Goal: Transaction & Acquisition: Purchase product/service

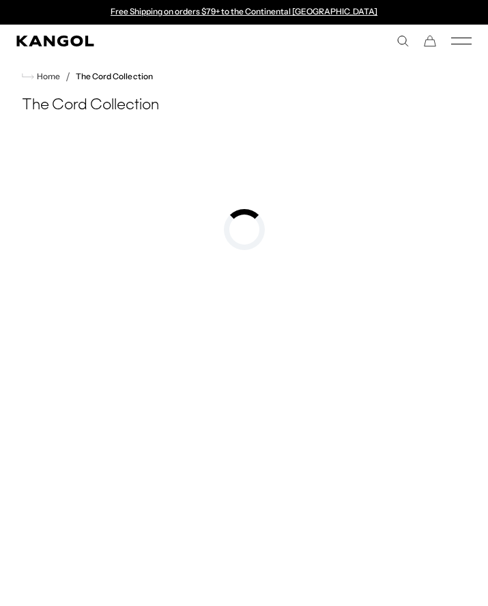
click at [73, 38] on icon "Kangol" at bounding box center [54, 41] width 77 height 11
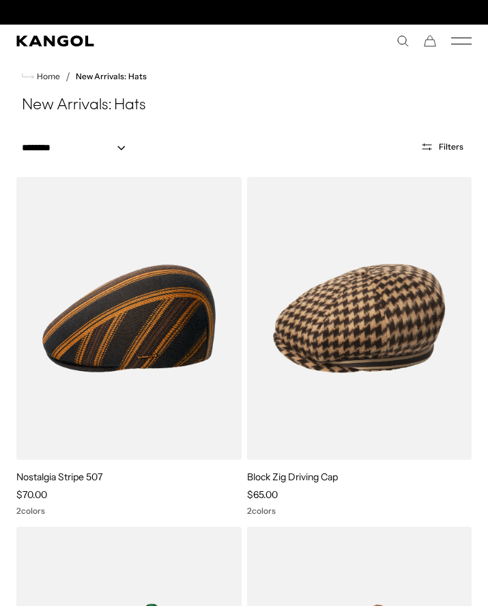
scroll to position [0, 281]
click at [314, 475] on link "Block Zig Driving Cap" at bounding box center [293, 477] width 92 height 12
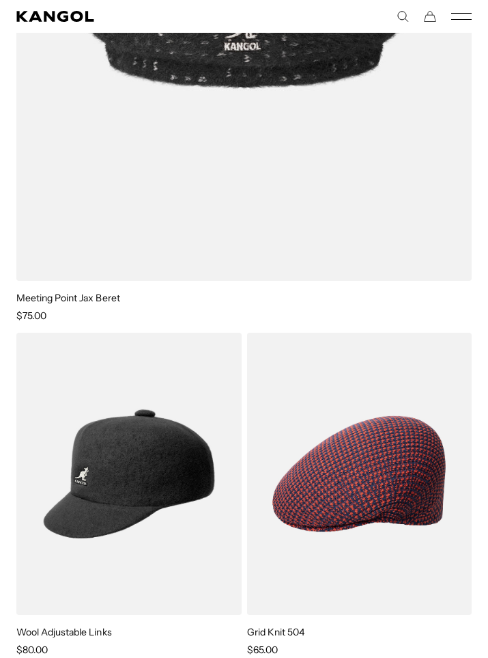
scroll to position [6732, 0]
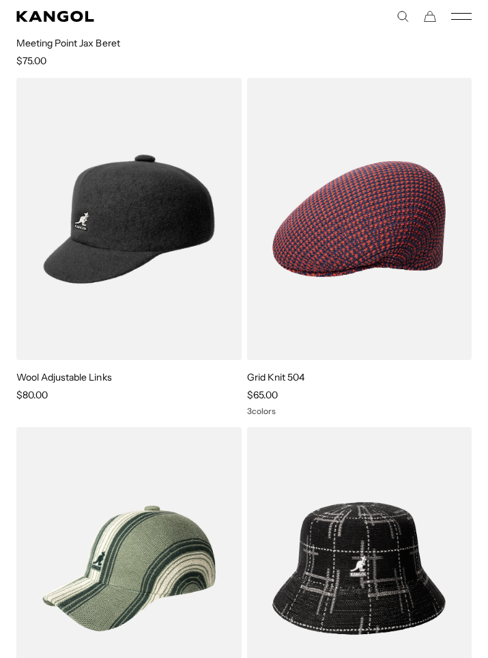
click at [0, 0] on img at bounding box center [0, 0] width 0 height 0
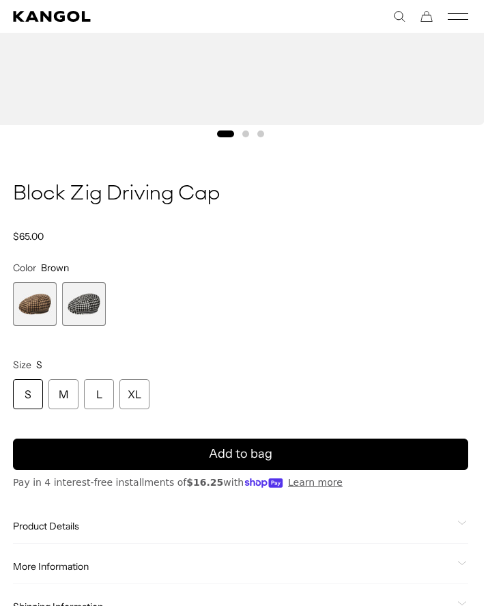
scroll to position [605, 3]
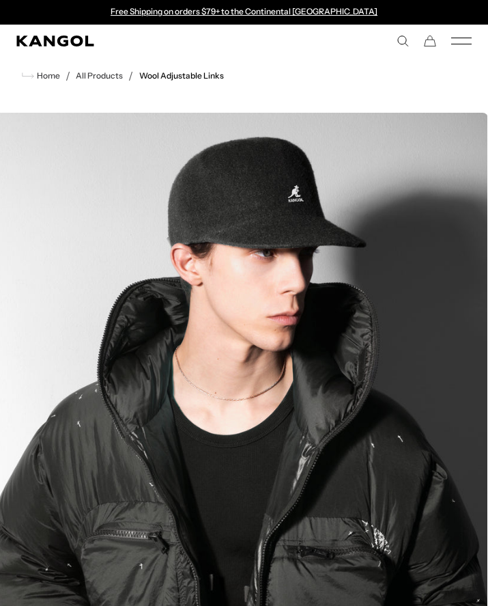
click at [289, 419] on img "3 of 3" at bounding box center [240, 423] width 497 height 621
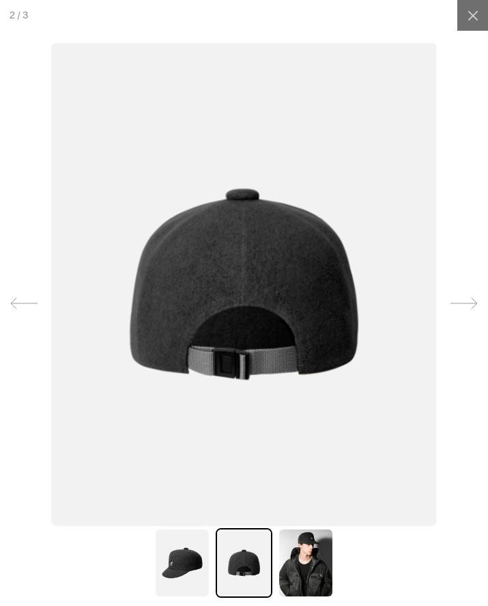
click at [478, 14] on icon at bounding box center [474, 16] width 14 height 14
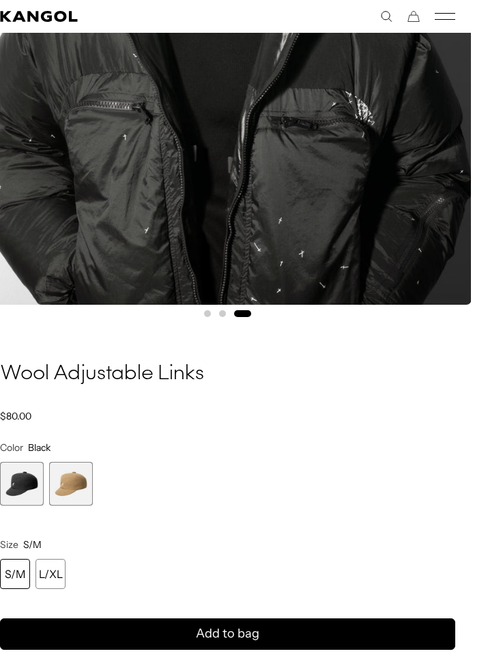
click at [33, 484] on span "1 of 2" at bounding box center [22, 484] width 44 height 44
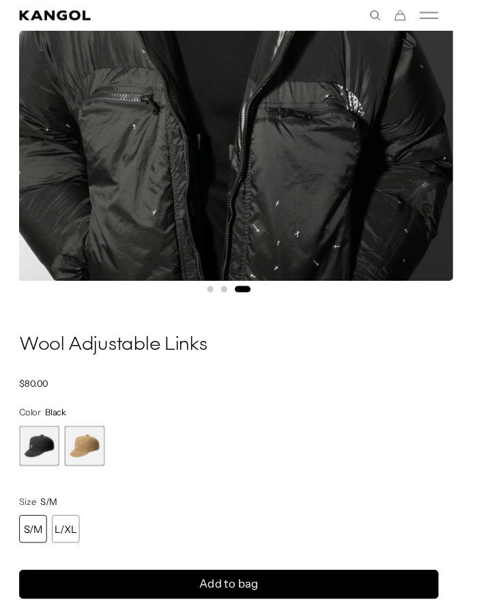
scroll to position [310, 16]
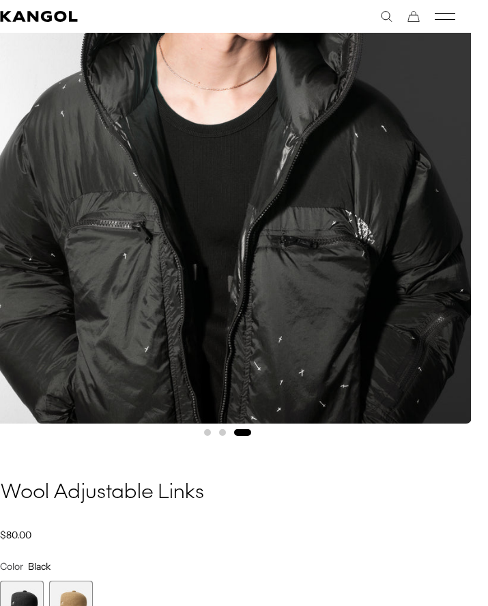
click at [270, 490] on h1 "Wool Adjustable Links" at bounding box center [228, 493] width 456 height 27
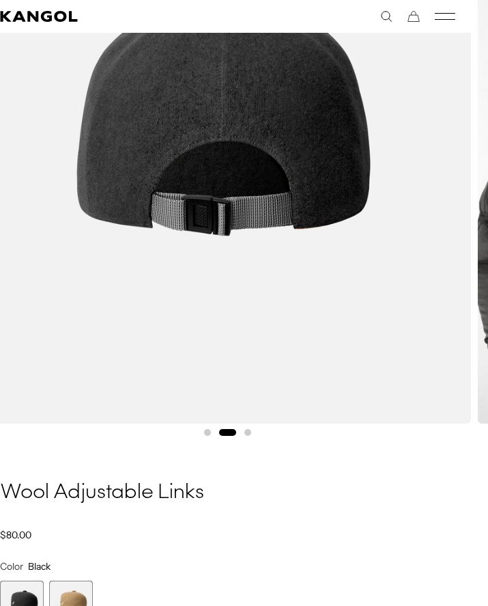
scroll to position [0, 0]
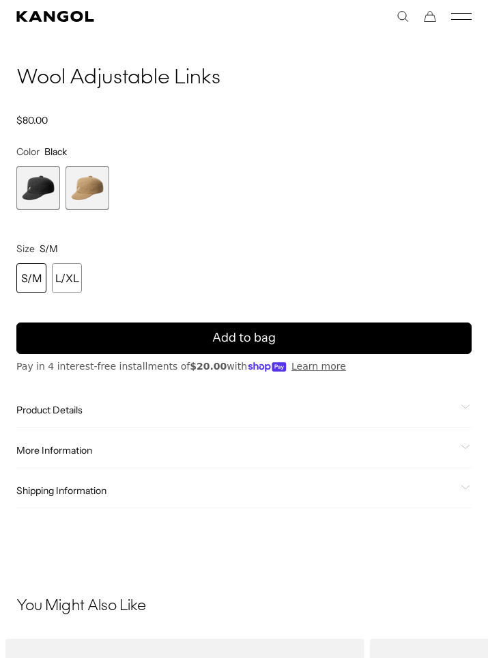
click at [80, 407] on span "Product Details" at bounding box center [235, 410] width 439 height 12
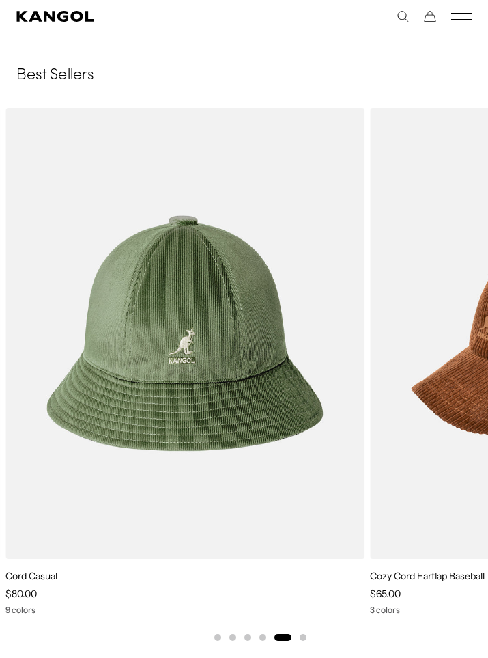
scroll to position [1654, 0]
click at [0, 0] on img "5 of 6" at bounding box center [0, 0] width 0 height 0
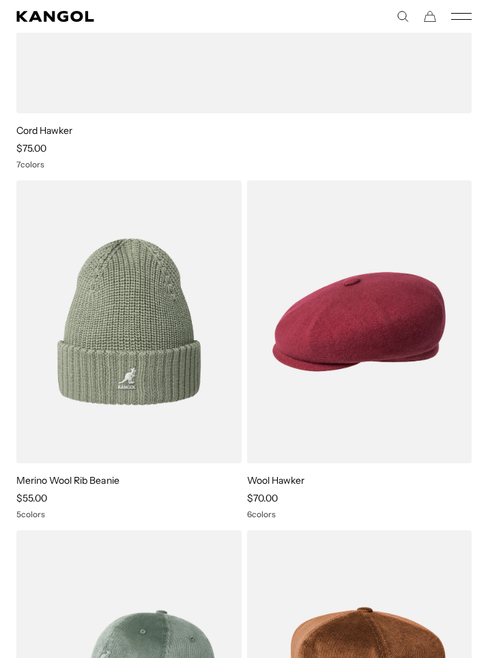
click at [0, 0] on img at bounding box center [0, 0] width 0 height 0
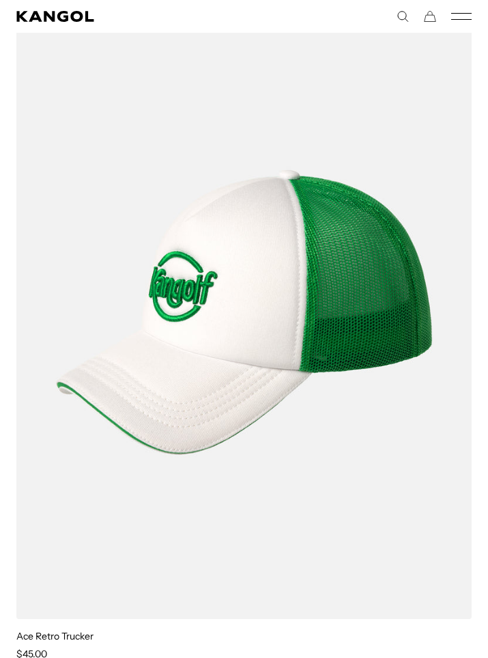
scroll to position [18790, 0]
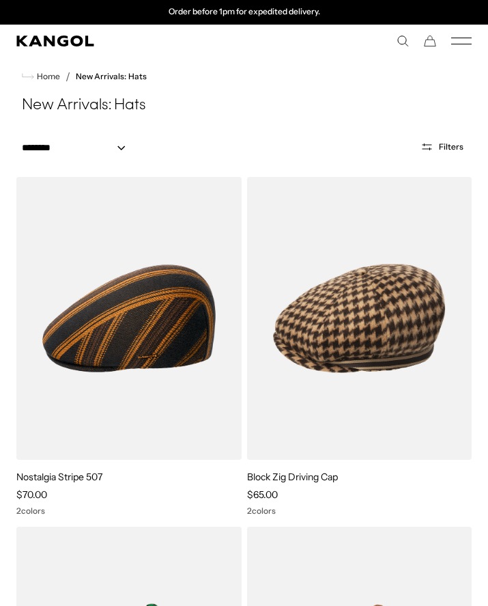
click at [470, 36] on icon "Mobile Menu" at bounding box center [462, 41] width 20 height 12
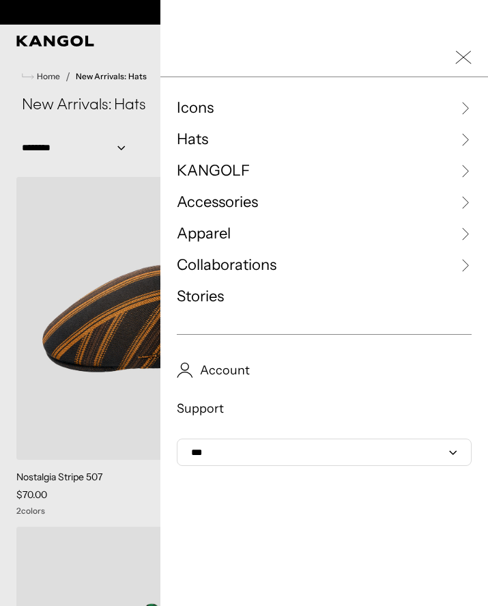
click at [224, 234] on span "Apparel" at bounding box center [204, 233] width 54 height 20
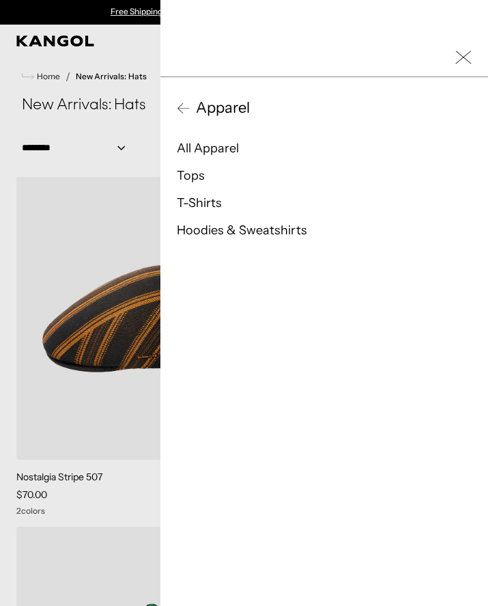
click at [273, 231] on link "Hoodies & Sweatshirts" at bounding box center [242, 230] width 130 height 15
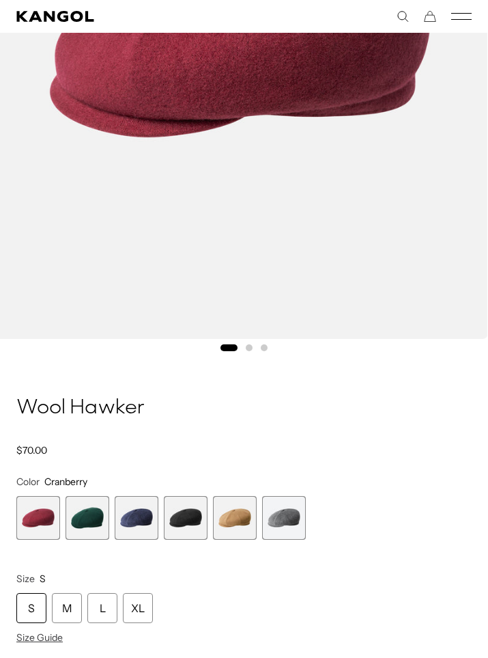
scroll to position [406, 0]
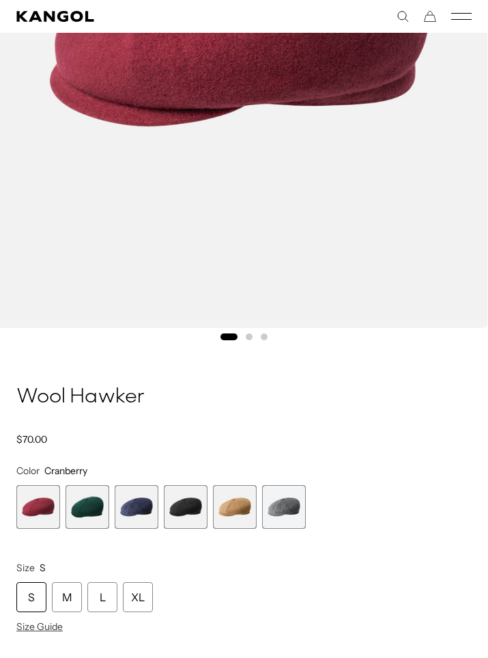
click at [146, 516] on span "3 of 6" at bounding box center [137, 507] width 44 height 44
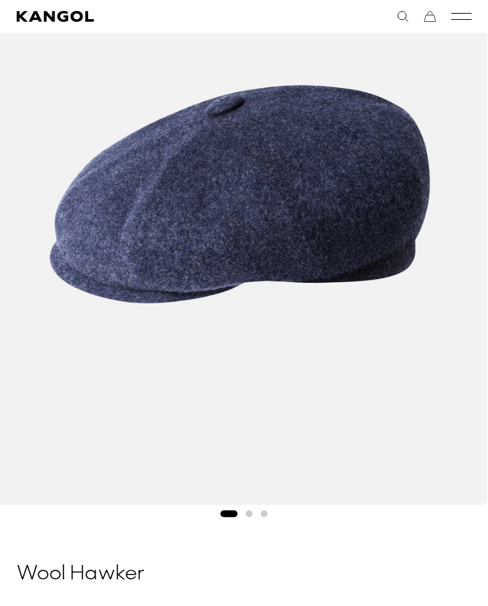
scroll to position [0, 281]
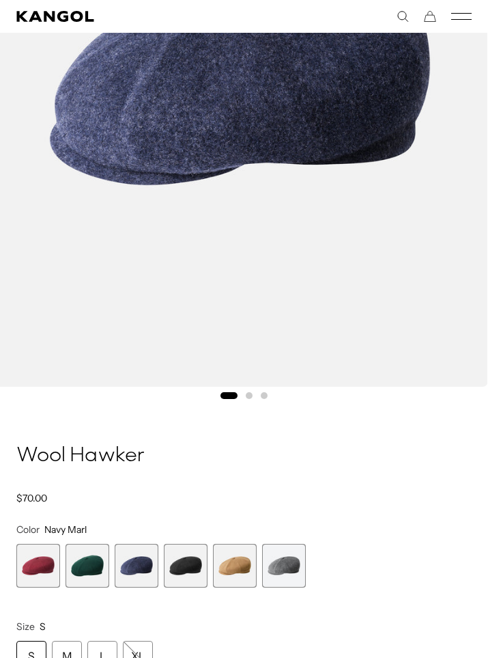
click at [204, 569] on span "4 of 6" at bounding box center [186, 566] width 44 height 44
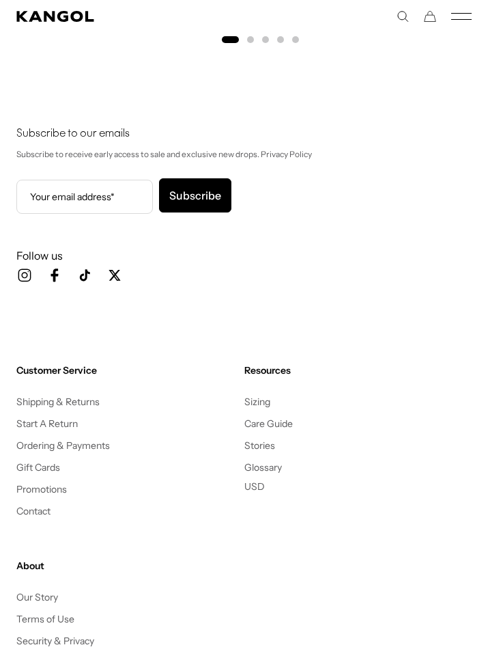
scroll to position [2478, 0]
click at [56, 485] on link "Promotions" at bounding box center [41, 489] width 51 height 12
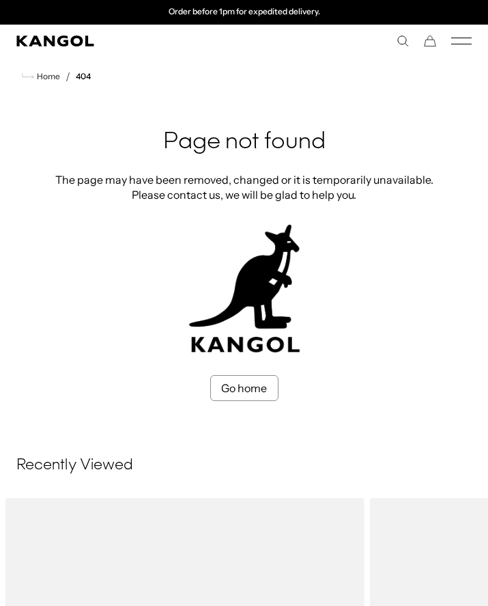
click at [464, 44] on rect "Mobile Menu" at bounding box center [462, 44] width 20 height 1
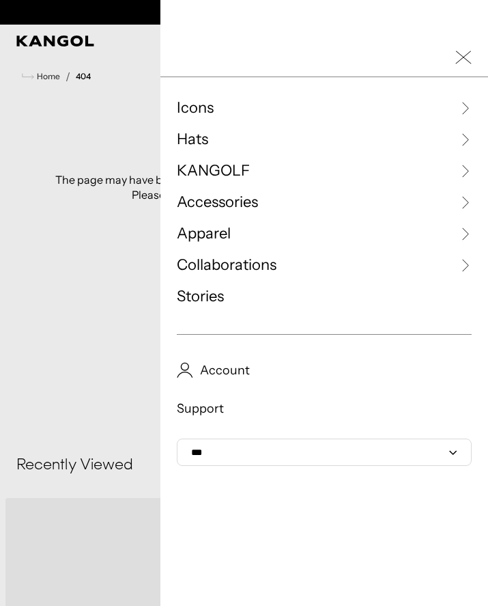
scroll to position [0, 281]
click at [244, 262] on span "Collaborations" at bounding box center [227, 265] width 100 height 20
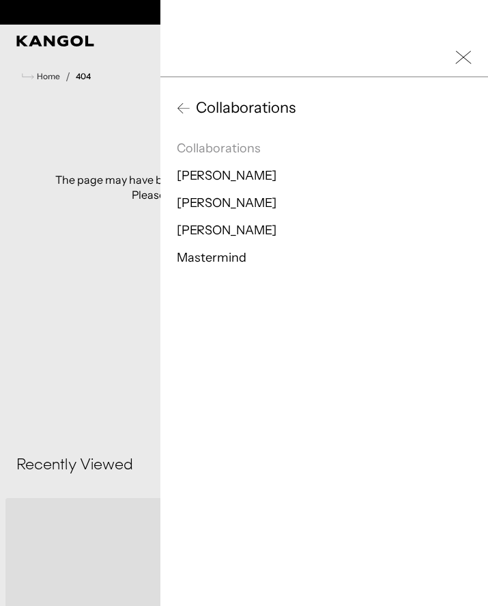
click at [238, 225] on link "[PERSON_NAME]" at bounding box center [227, 230] width 100 height 15
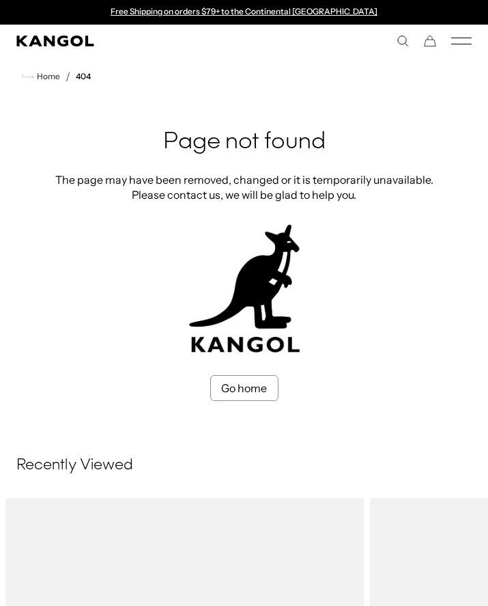
click at [461, 39] on icon "Mobile Menu" at bounding box center [462, 41] width 20 height 12
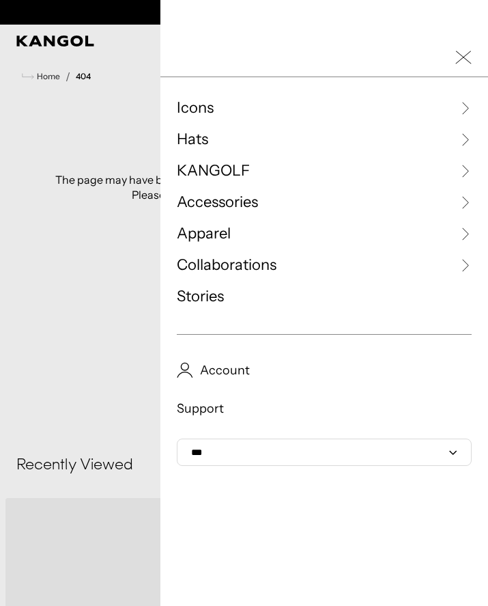
scroll to position [0, 281]
click at [260, 262] on span "Collaborations" at bounding box center [227, 265] width 100 height 20
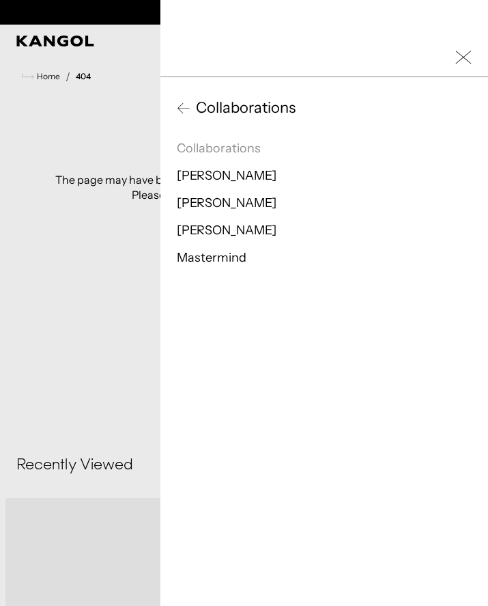
scroll to position [0, 0]
click at [235, 255] on link "Mastermind" at bounding box center [212, 257] width 70 height 15
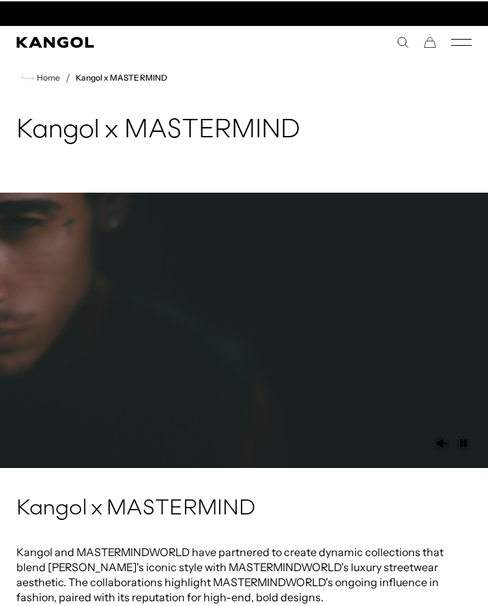
scroll to position [0, 281]
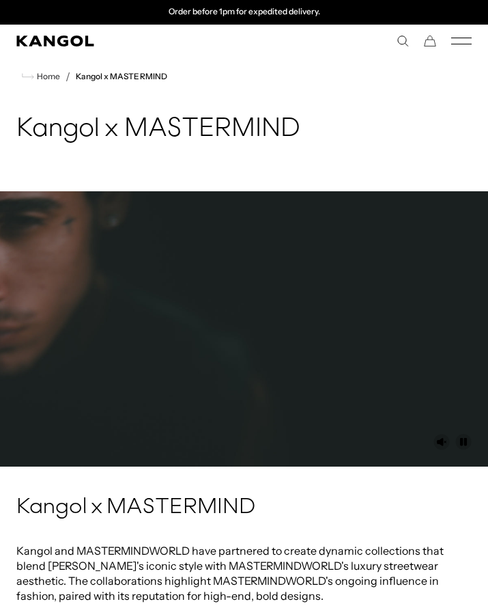
click at [51, 75] on span "Home" at bounding box center [47, 77] width 26 height 10
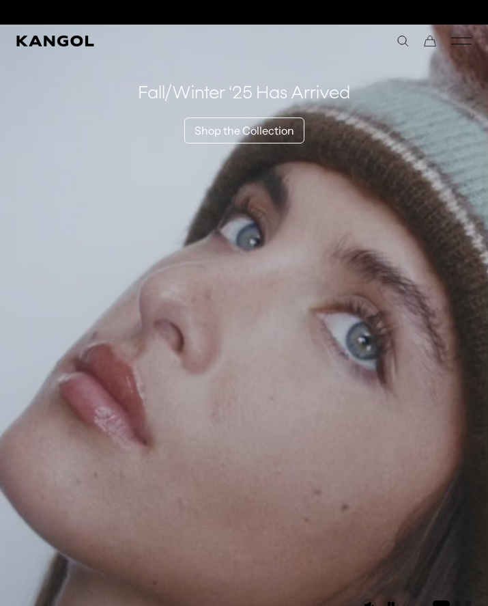
scroll to position [0, 281]
click at [260, 126] on link "Shop the Collection" at bounding box center [244, 130] width 120 height 26
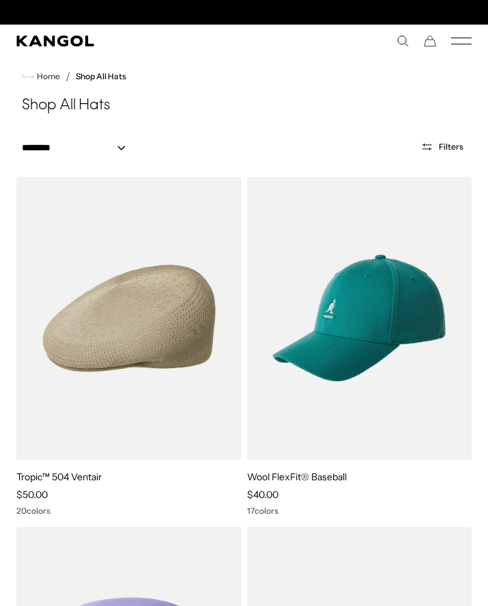
scroll to position [0, 281]
click at [462, 41] on icon "Mobile Menu" at bounding box center [462, 41] width 20 height 12
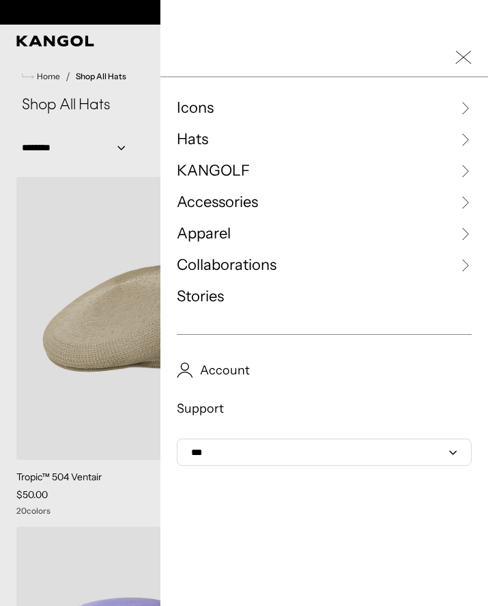
click at [200, 145] on span "Hats" at bounding box center [192, 139] width 31 height 20
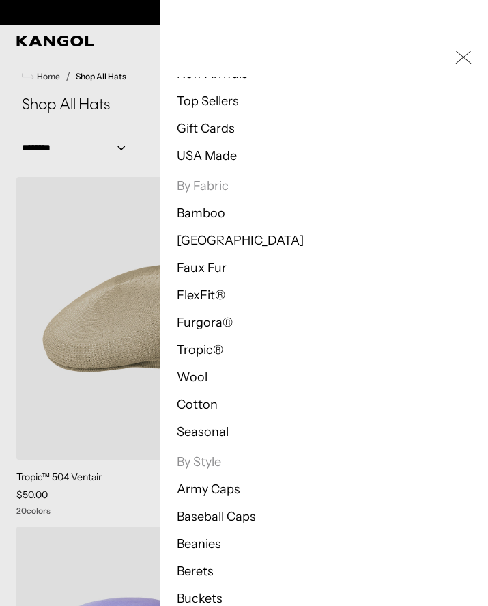
scroll to position [102, 0]
click at [203, 376] on link "Wool" at bounding box center [192, 376] width 31 height 15
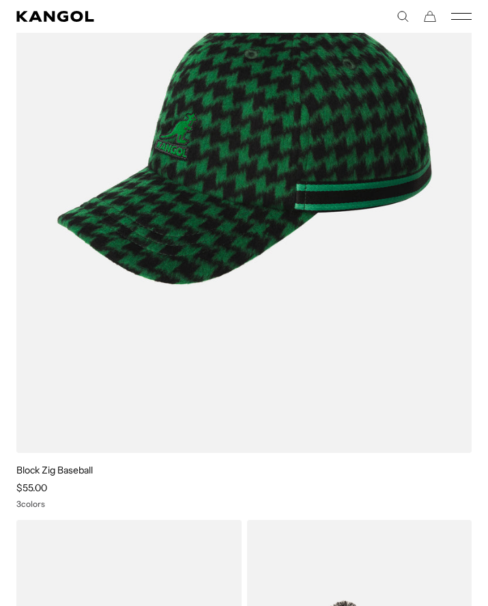
scroll to position [0, 281]
click at [43, 499] on div "3 colors" at bounding box center [244, 504] width 456 height 10
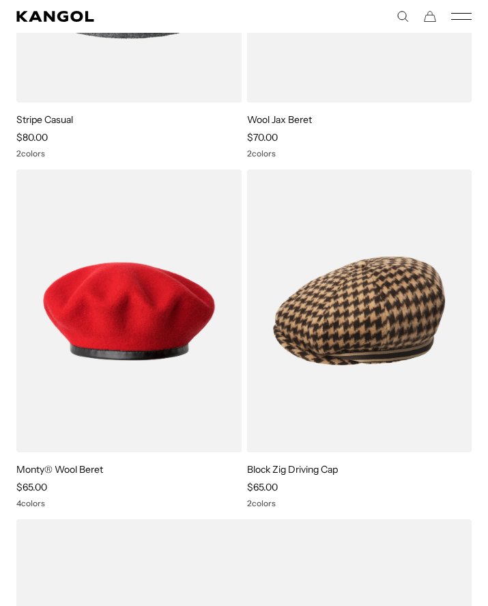
scroll to position [0, 0]
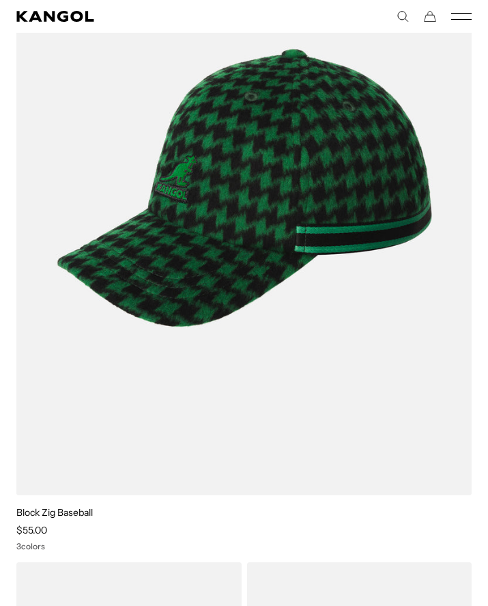
click at [0, 0] on img at bounding box center [0, 0] width 0 height 0
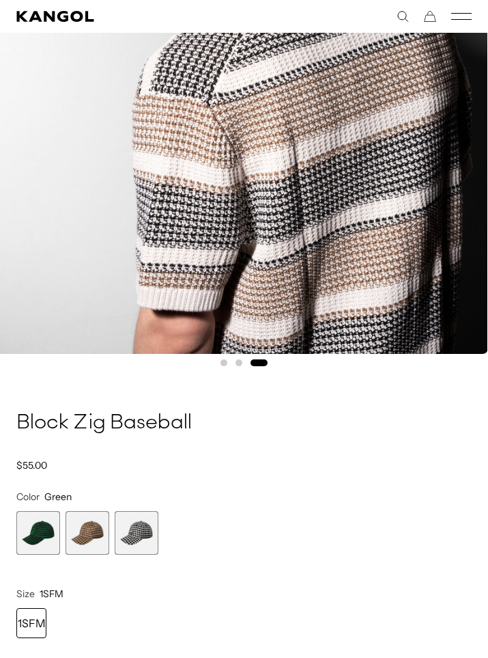
scroll to position [400, 0]
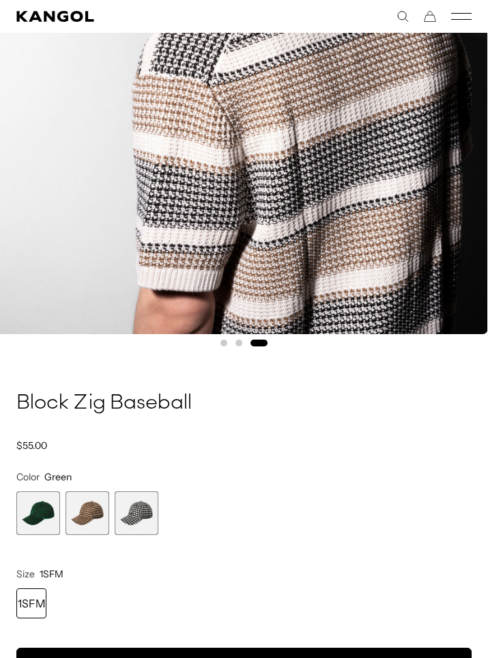
click at [46, 521] on span "1 of 3" at bounding box center [38, 513] width 44 height 44
click at [146, 520] on span "3 of 3" at bounding box center [137, 513] width 44 height 44
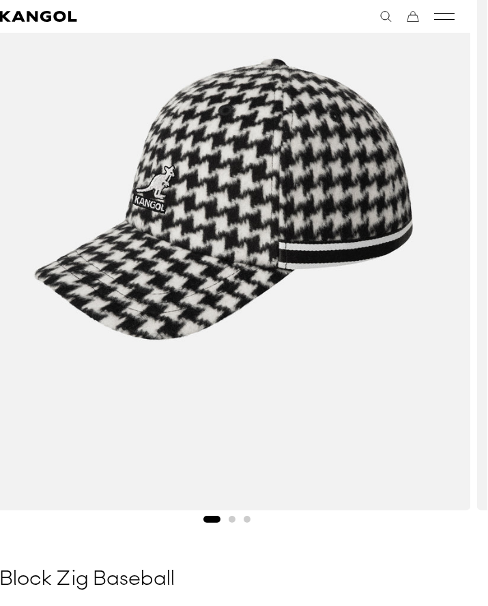
scroll to position [211, 16]
